Goal: Book appointment/travel/reservation

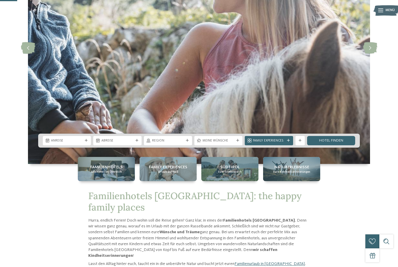
scroll to position [93, 0]
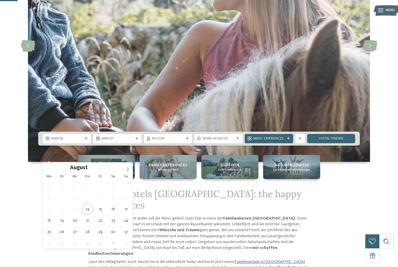
click at [128, 171] on icon at bounding box center [127, 169] width 4 height 4
click at [126, 168] on icon at bounding box center [127, 169] width 4 height 4
type div "18.10.2025"
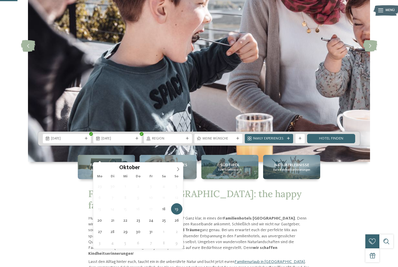
type div "25.10.2025"
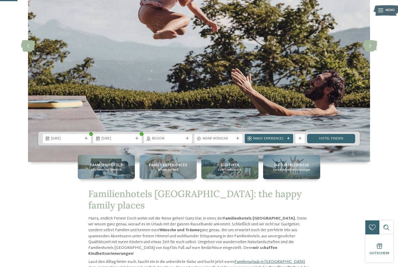
click at [335, 143] on link "Hotel finden" at bounding box center [331, 138] width 48 height 9
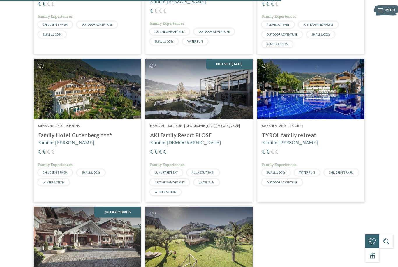
scroll to position [853, 0]
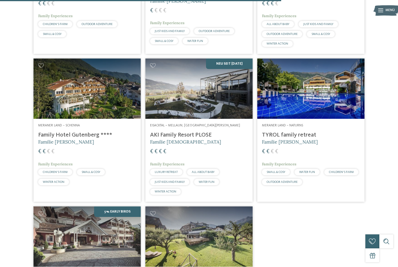
click at [328, 105] on img at bounding box center [310, 89] width 107 height 60
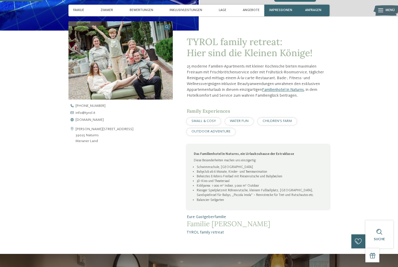
scroll to position [169, 0]
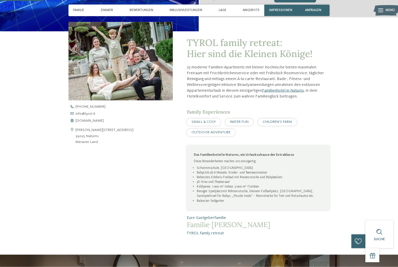
click at [82, 123] on span "[DOMAIN_NAME]" at bounding box center [89, 121] width 28 height 4
